Goal: Find specific page/section: Find specific page/section

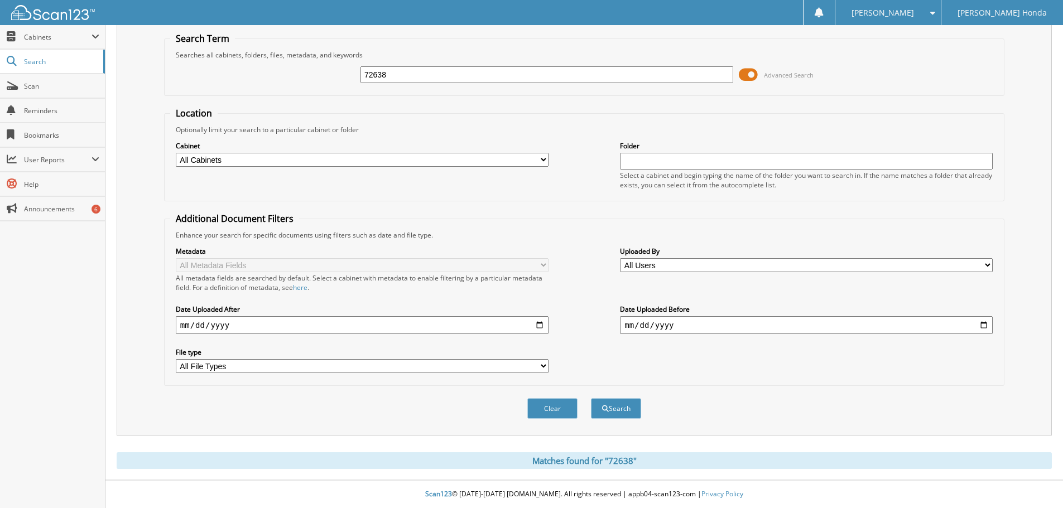
click at [517, 81] on input "72638" at bounding box center [546, 74] width 373 height 17
type input "7"
type input "352080"
click at [591, 398] on button "Search" at bounding box center [616, 408] width 50 height 21
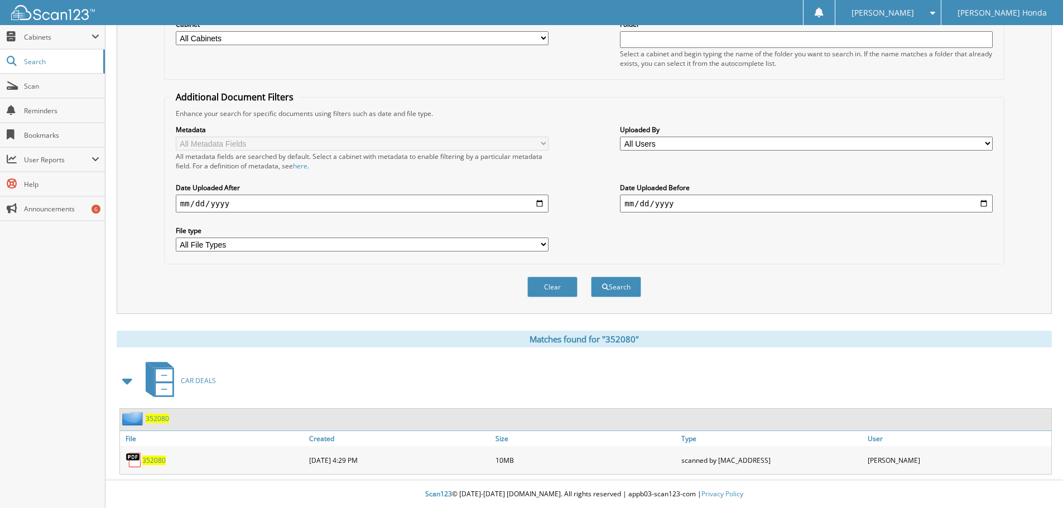
click at [147, 462] on span "352080" at bounding box center [153, 460] width 23 height 9
